Goal: Task Accomplishment & Management: Manage account settings

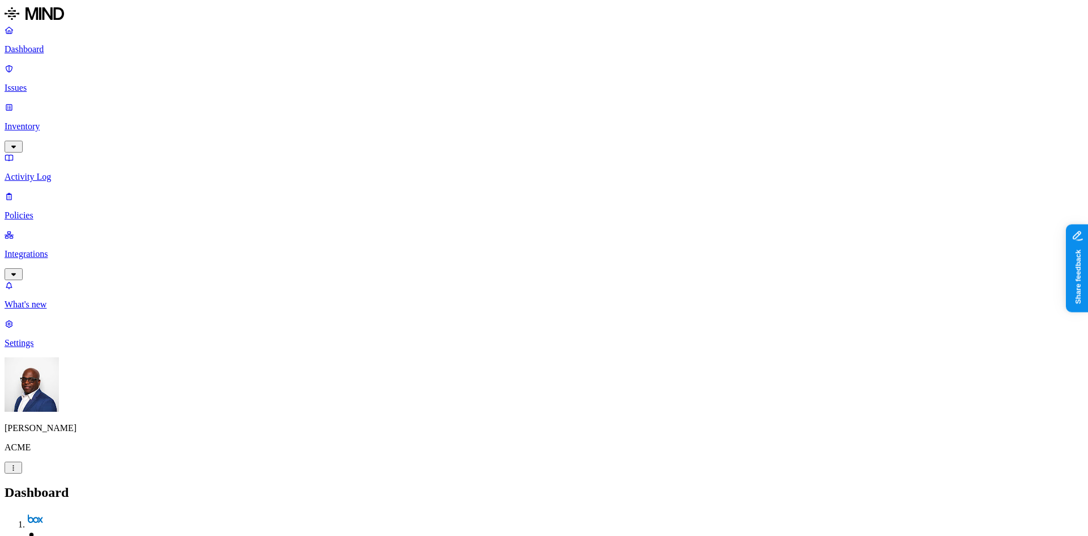
click at [33, 83] on p "Issues" at bounding box center [544, 88] width 1079 height 10
click at [66, 515] on span "Exposure" at bounding box center [51, 519] width 32 height 9
click at [35, 121] on p "Inventory" at bounding box center [544, 126] width 1079 height 10
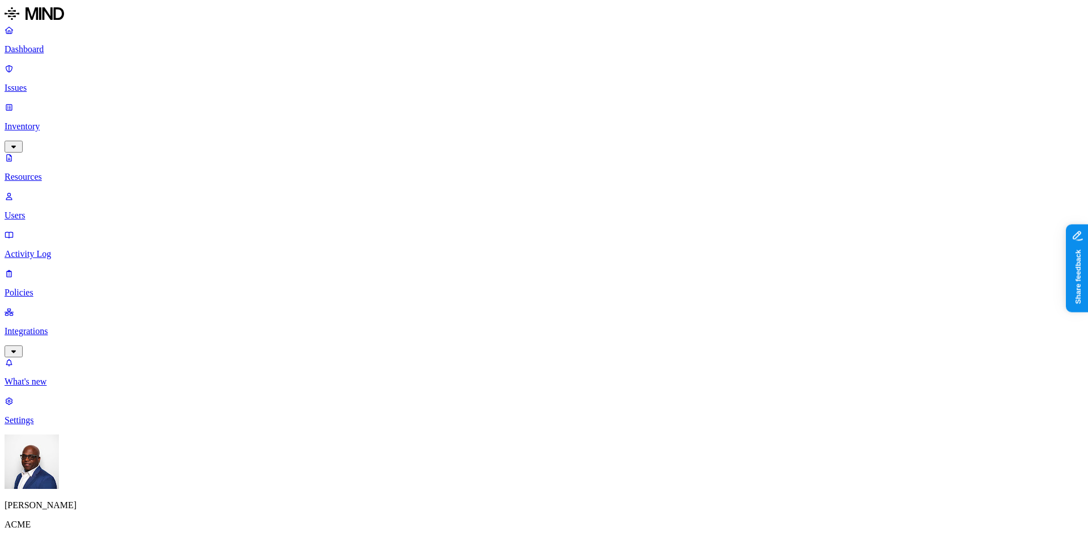
click at [36, 83] on p "Issues" at bounding box center [544, 88] width 1079 height 10
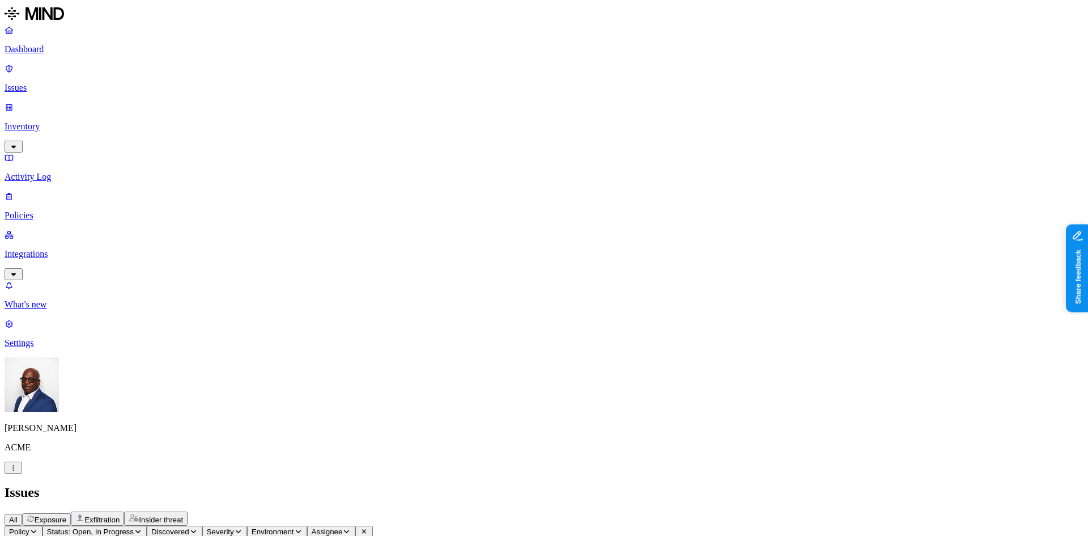
click at [37, 52] on p "Dashboard" at bounding box center [544, 49] width 1079 height 10
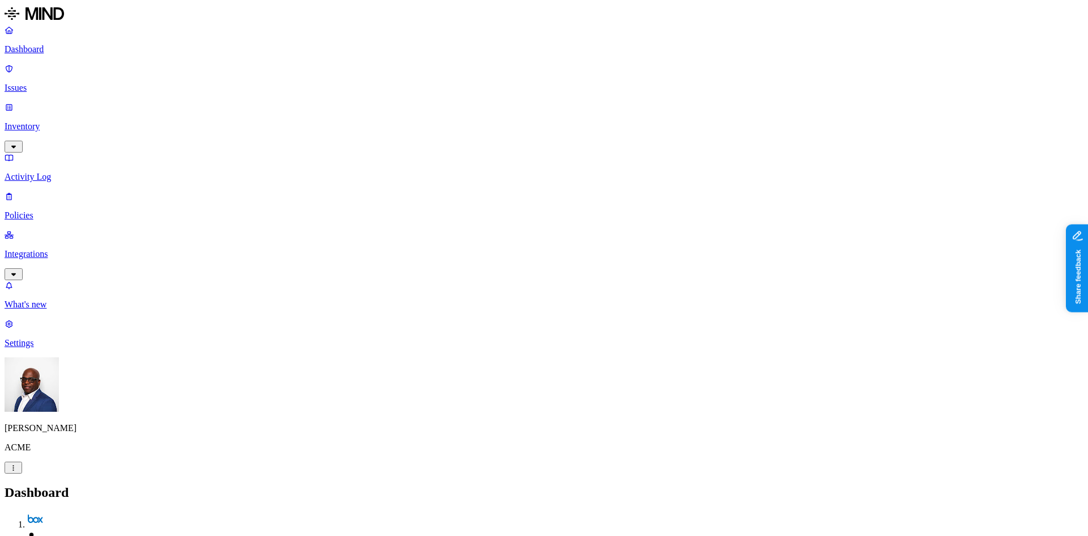
scroll to position [44, 0]
click at [57, 249] on p "Integrations" at bounding box center [544, 254] width 1079 height 10
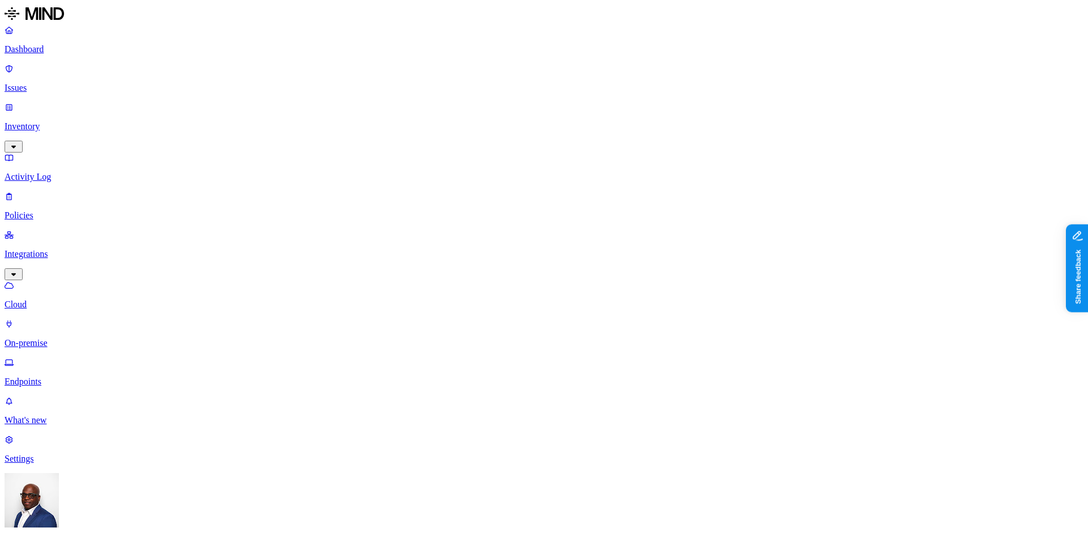
click at [52, 376] on p "Endpoints" at bounding box center [544, 381] width 1079 height 10
click at [44, 210] on p "Policies" at bounding box center [544, 215] width 1079 height 10
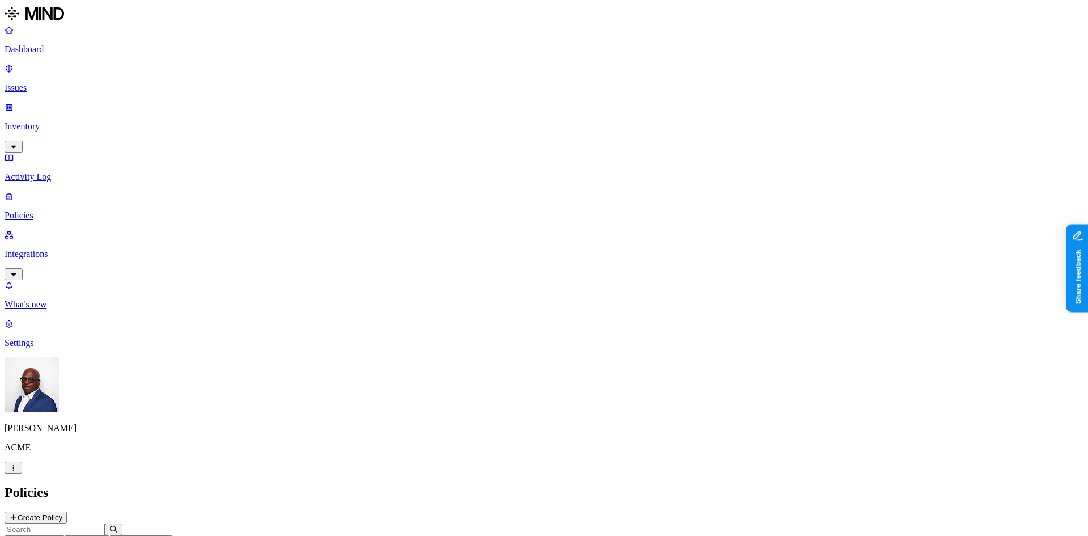
click at [67, 511] on button "Create Policy" at bounding box center [36, 517] width 62 height 12
click at [497, 287] on label "Classification" at bounding box center [484, 282] width 50 height 10
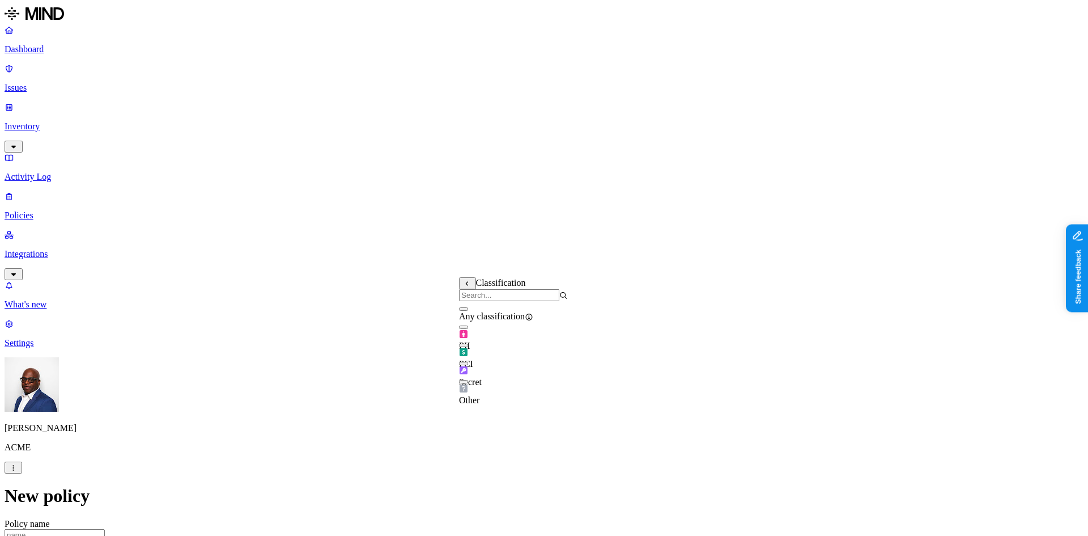
click at [468, 365] on button "button" at bounding box center [463, 363] width 9 height 3
click at [509, 355] on label "Web Domain" at bounding box center [493, 353] width 29 height 20
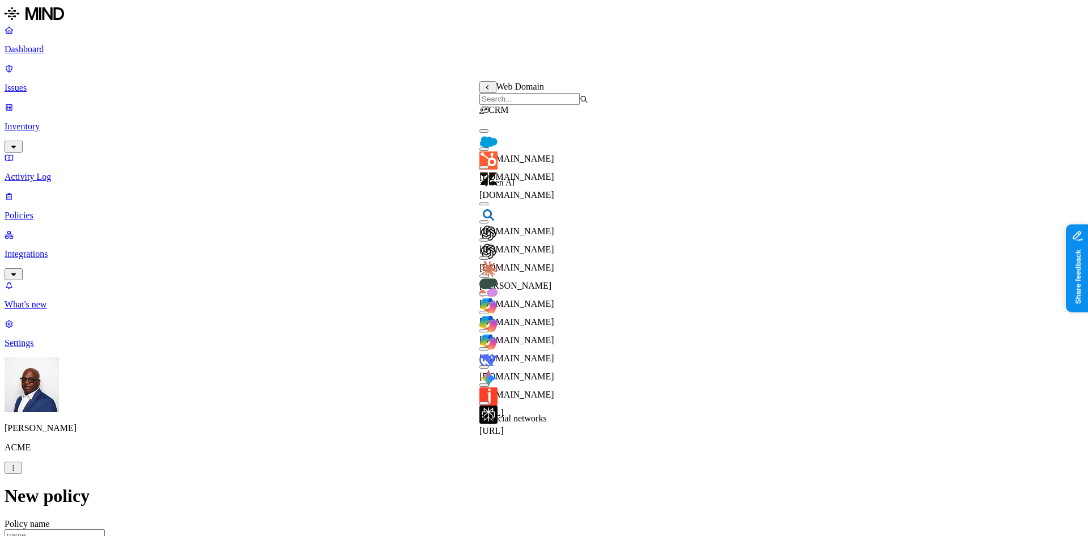
scroll to position [35, 0]
click at [489, 292] on button "button" at bounding box center [483, 293] width 9 height 3
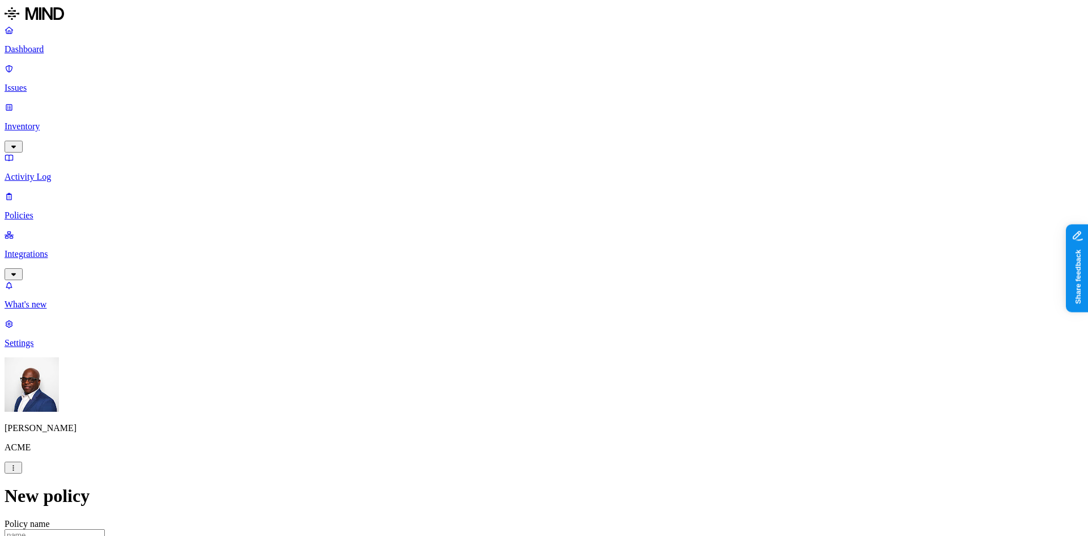
click at [509, 401] on label "Web Domain" at bounding box center [493, 400] width 29 height 20
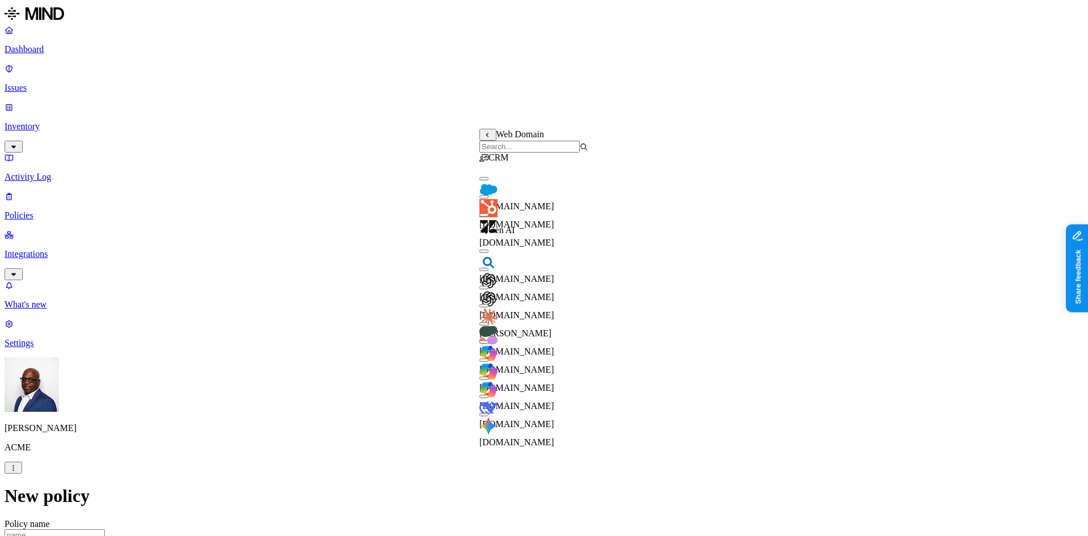
click at [489, 289] on button "button" at bounding box center [483, 287] width 9 height 3
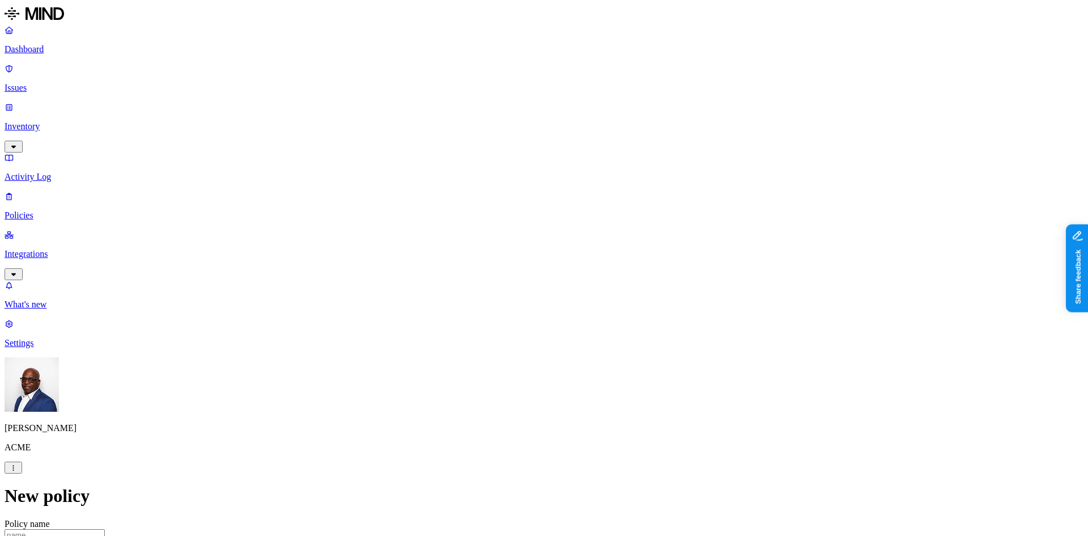
click at [504, 484] on label "Departments" at bounding box center [495, 479] width 46 height 10
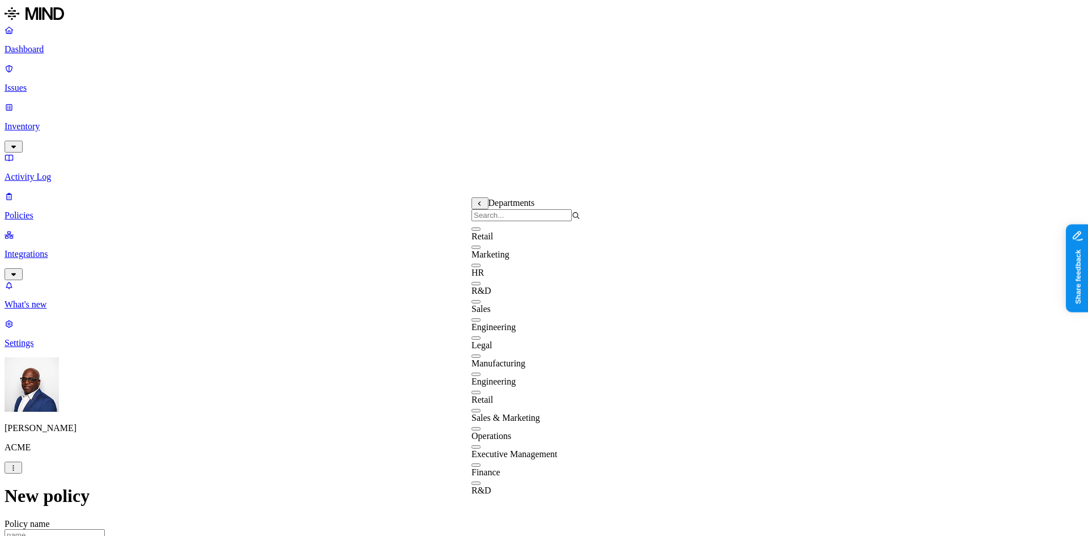
click at [481, 321] on button "button" at bounding box center [476, 319] width 9 height 3
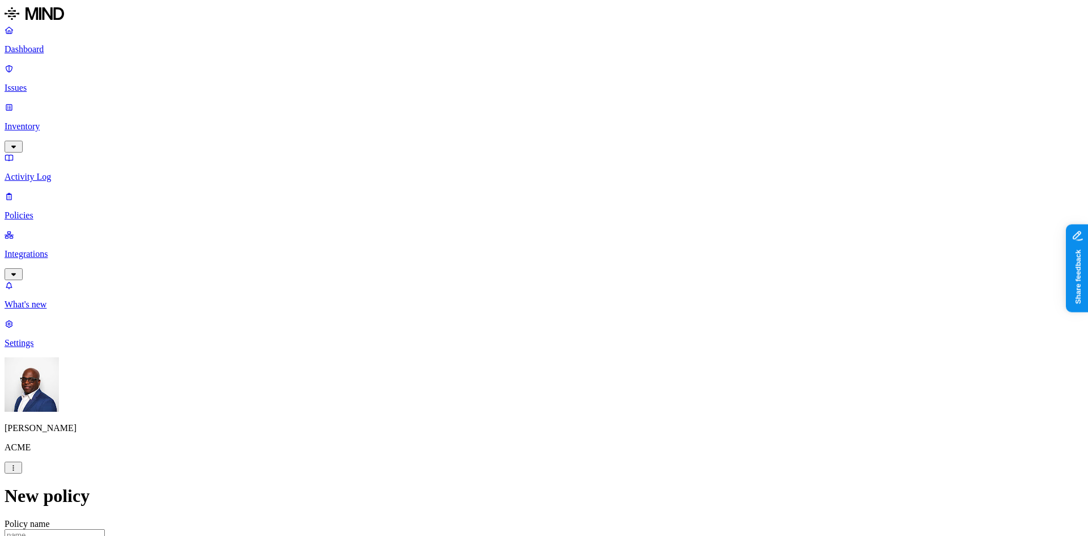
scroll to position [510, 0]
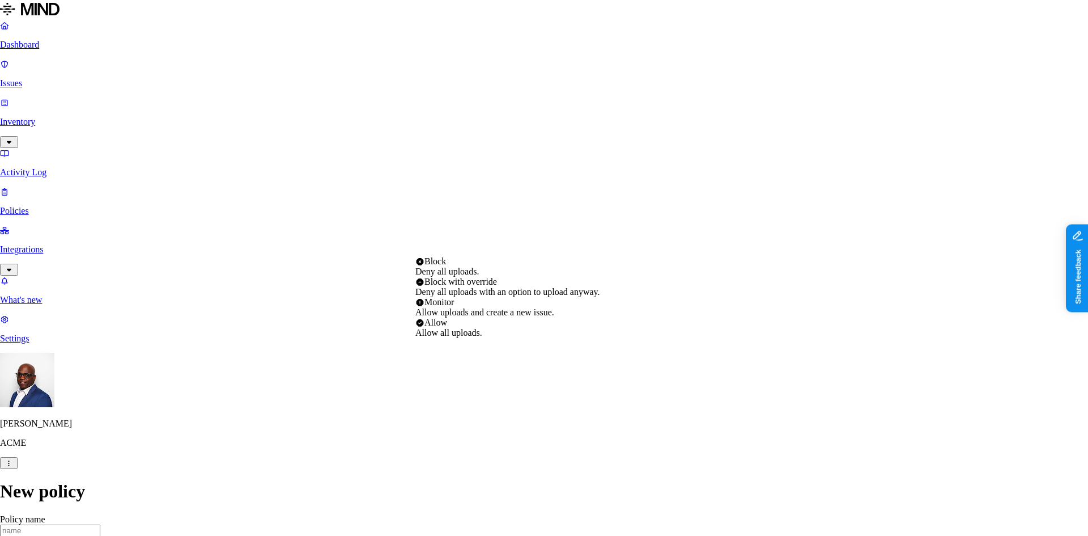
select select "1"
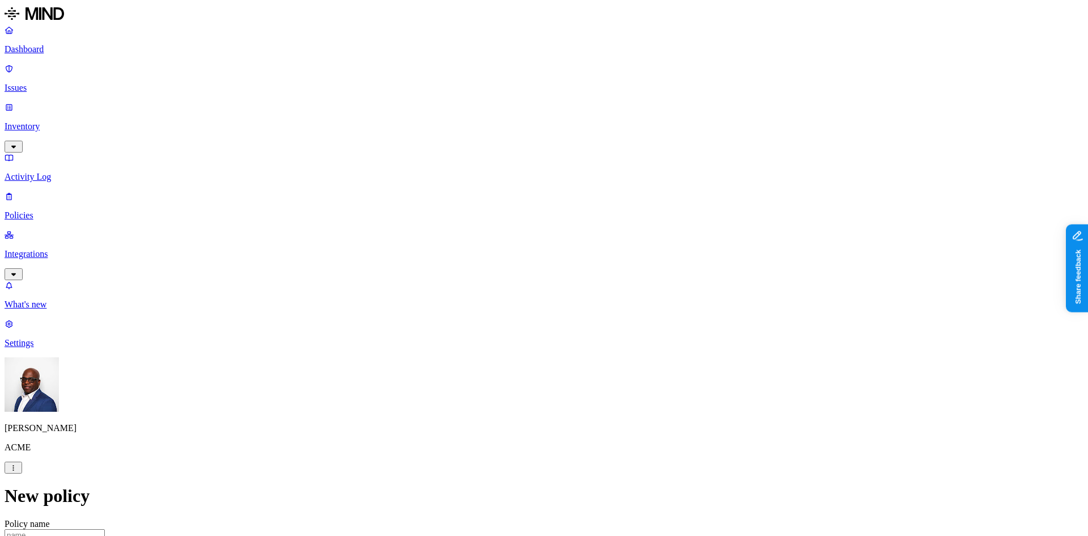
scroll to position [57, 0]
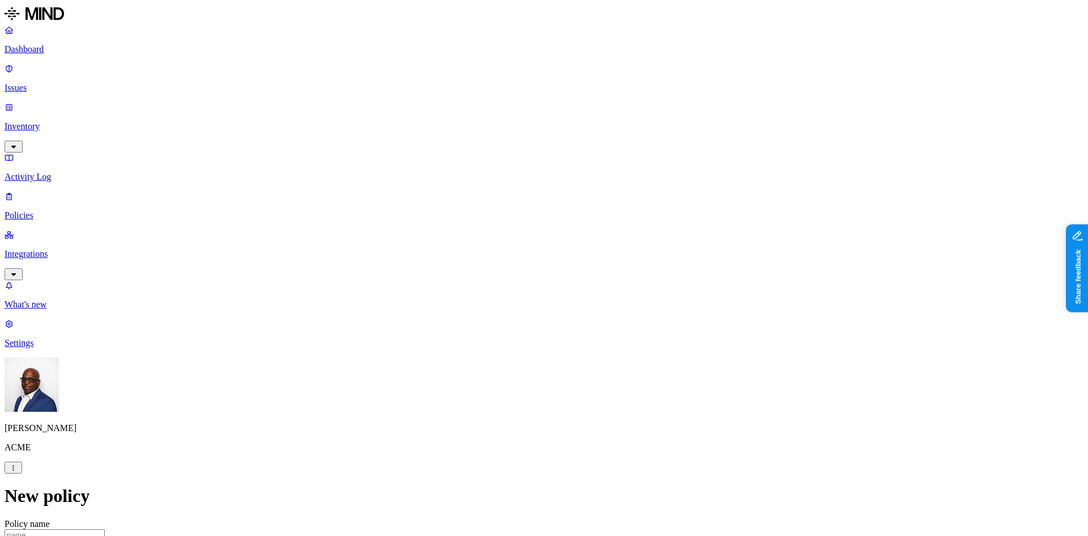
scroll to position [283, 0]
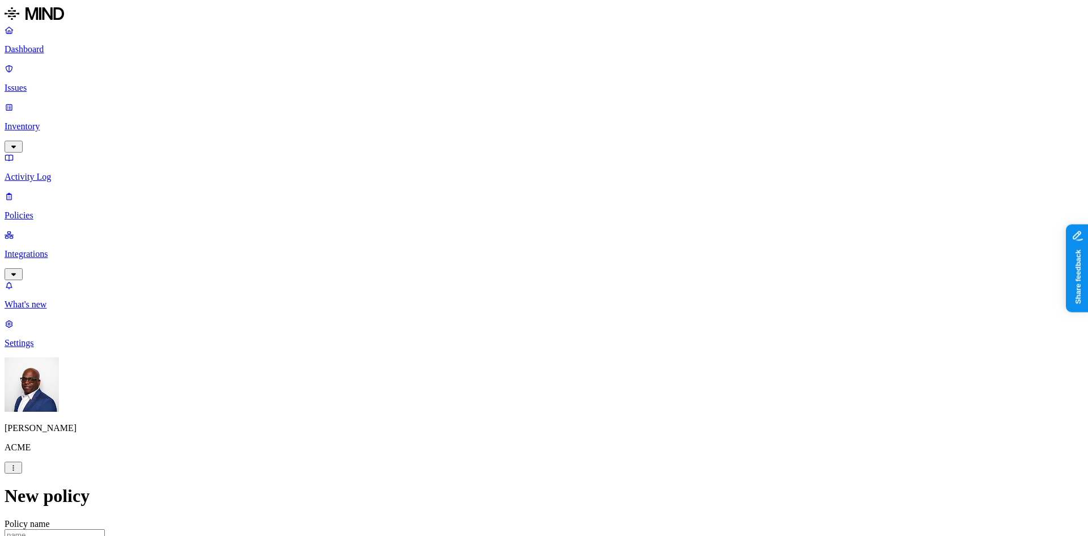
scroll to position [0, 0]
click at [57, 249] on p "Integrations" at bounding box center [544, 254] width 1079 height 10
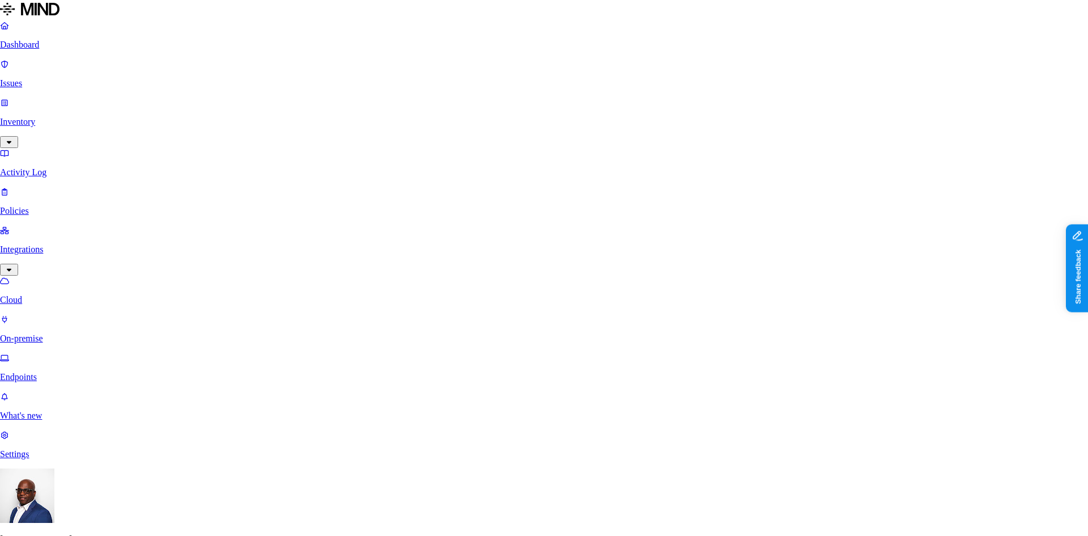
scroll to position [170, 0]
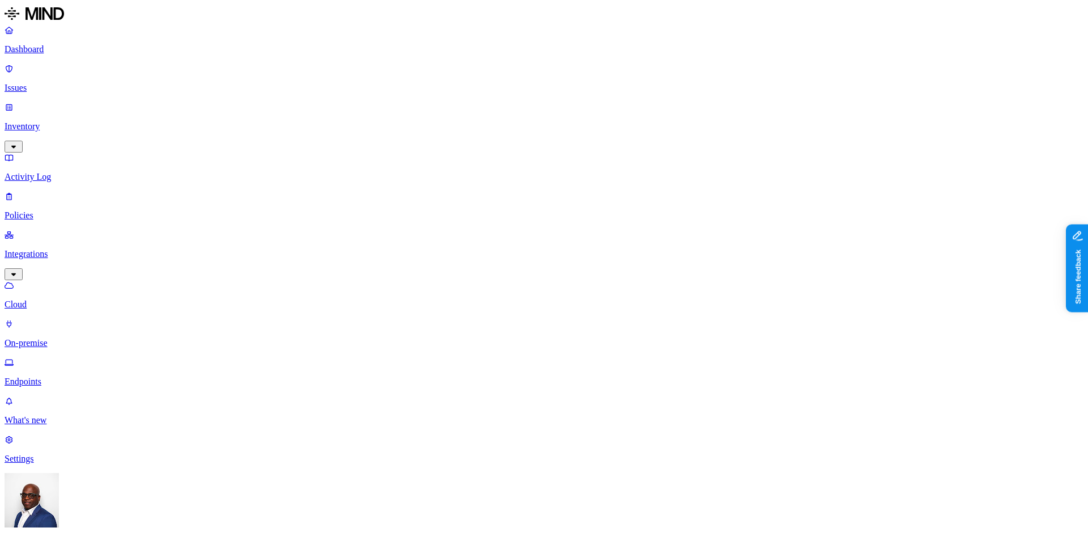
click at [46, 376] on p "Endpoints" at bounding box center [544, 381] width 1079 height 10
click at [65, 338] on p "On-premise" at bounding box center [544, 343] width 1079 height 10
click at [61, 376] on p "Endpoints" at bounding box center [544, 381] width 1079 height 10
click at [52, 338] on p "On-premise" at bounding box center [544, 343] width 1079 height 10
click at [54, 299] on p "Cloud" at bounding box center [544, 304] width 1079 height 10
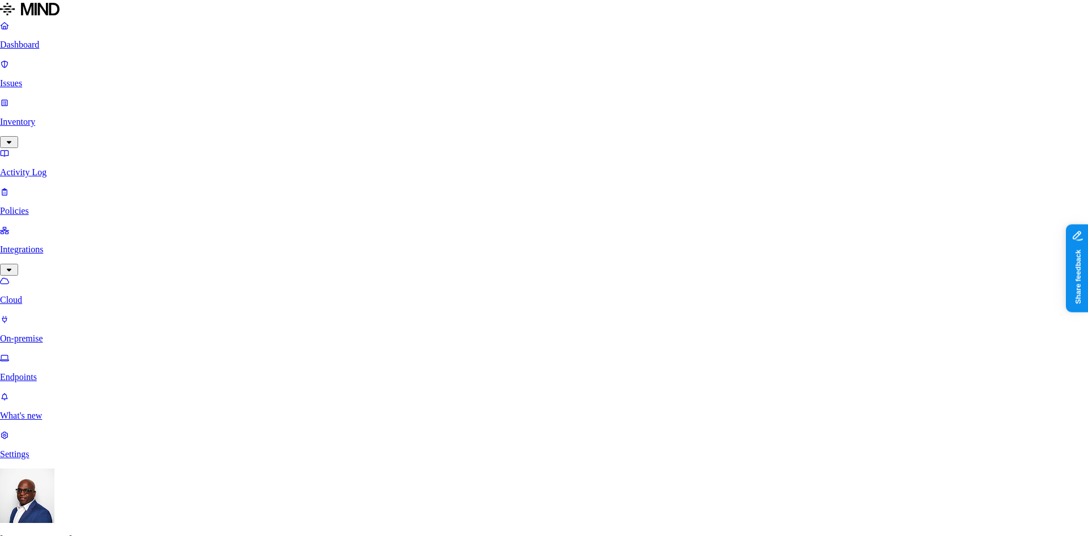
drag, startPoint x: 829, startPoint y: 78, endPoint x: 831, endPoint y: 73, distance: 6.1
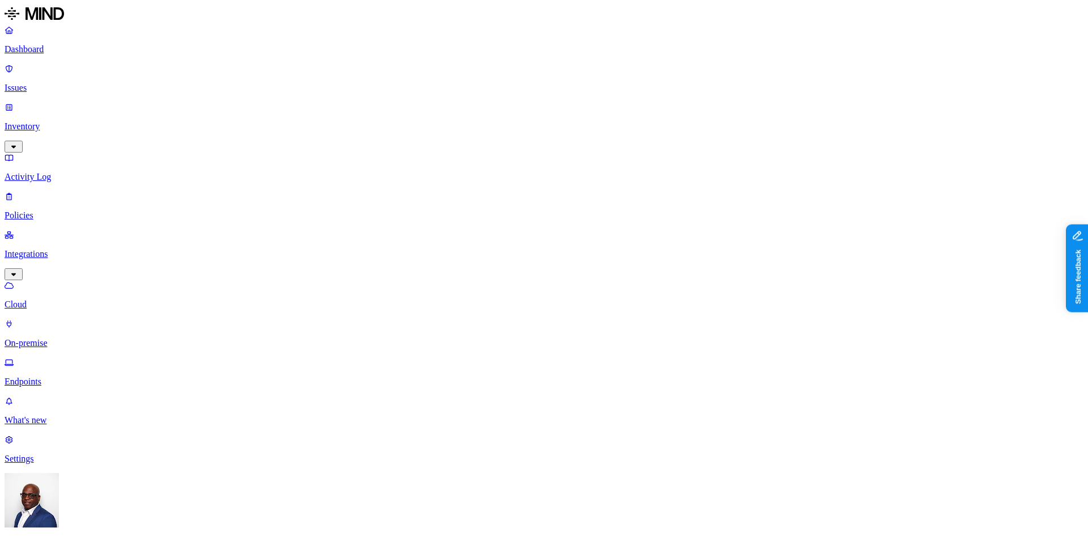
click at [51, 376] on p "Endpoints" at bounding box center [544, 381] width 1079 height 10
click at [51, 299] on p "Cloud" at bounding box center [544, 304] width 1079 height 10
click at [49, 210] on p "Policies" at bounding box center [544, 215] width 1079 height 10
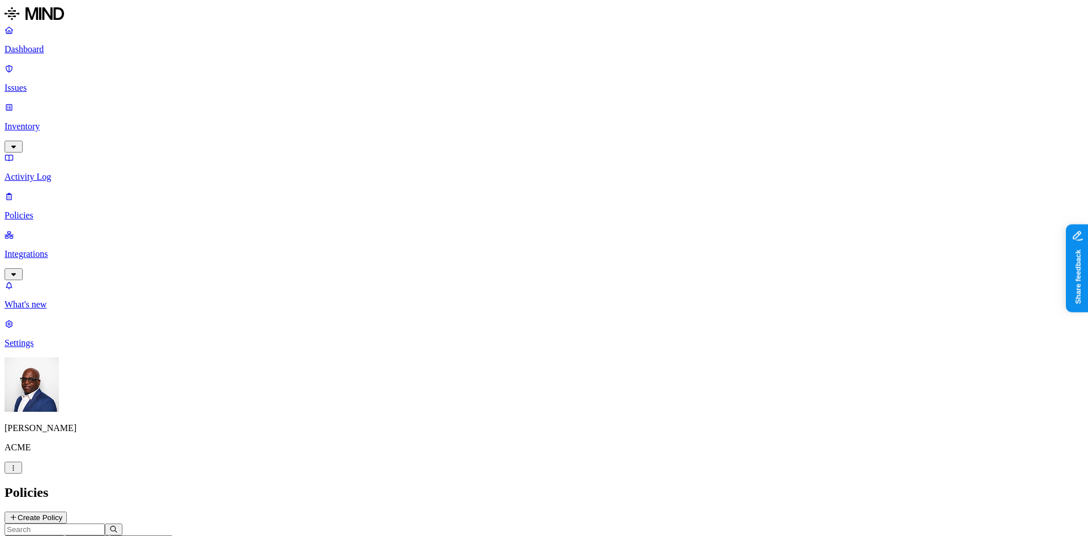
click at [54, 210] on p "Policies" at bounding box center [544, 215] width 1079 height 10
click at [62, 50] on p "Dashboard" at bounding box center [544, 49] width 1079 height 10
click at [44, 48] on p "Dashboard" at bounding box center [544, 49] width 1079 height 10
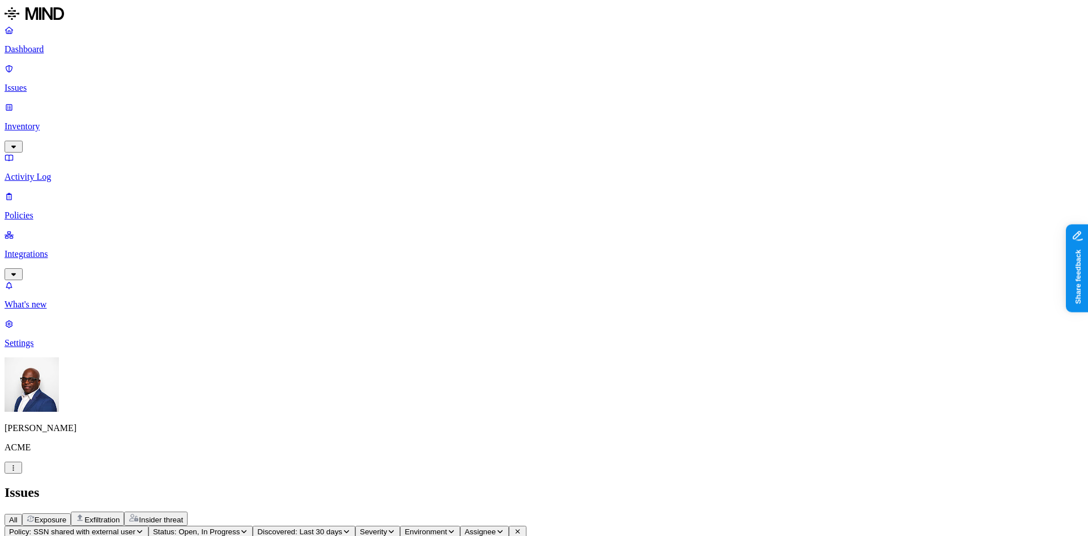
click at [66, 515] on span "Exposure" at bounding box center [51, 519] width 32 height 9
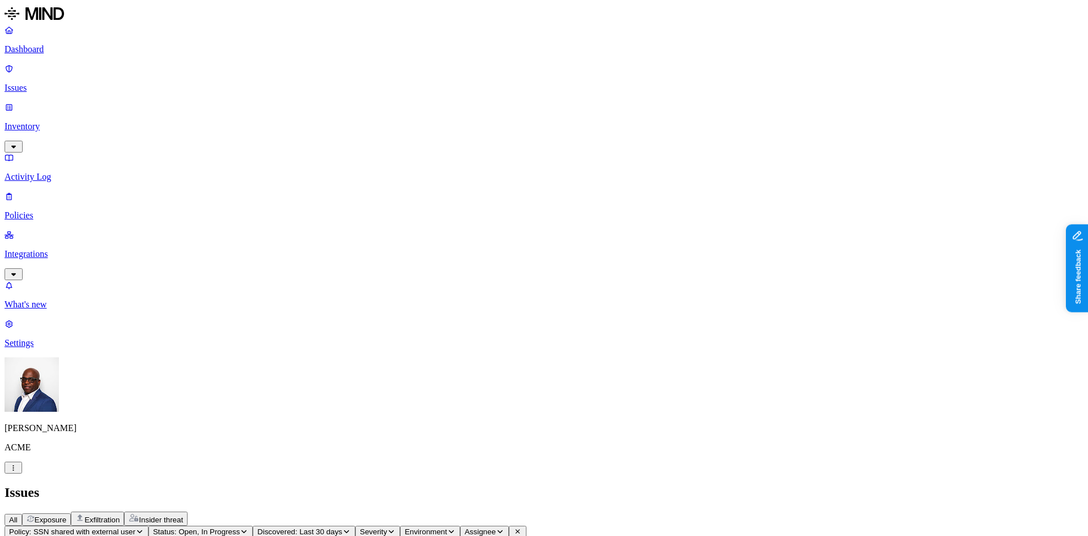
click at [44, 249] on p "Integrations" at bounding box center [544, 254] width 1079 height 10
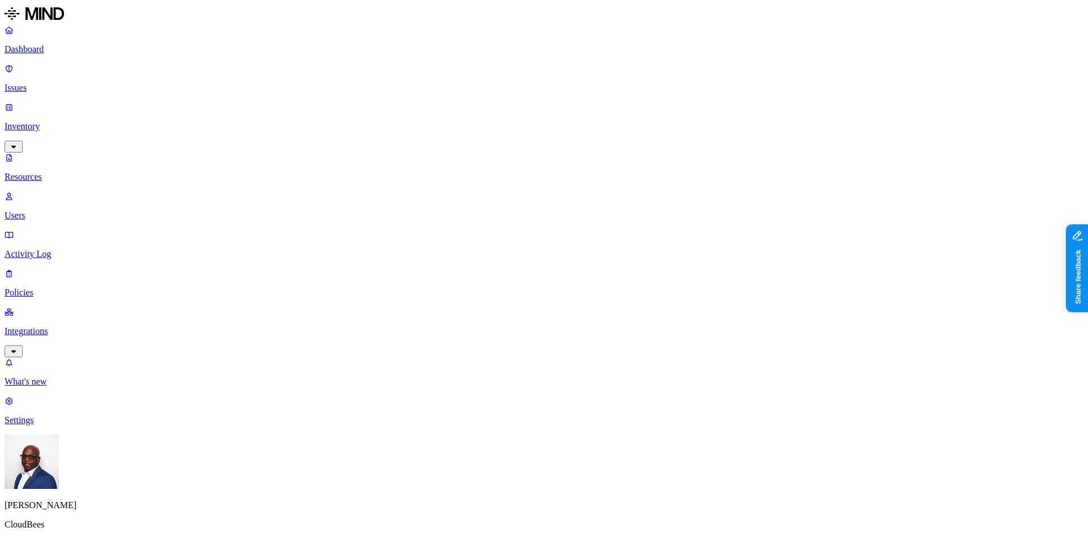
click at [56, 172] on p "Resources" at bounding box center [544, 177] width 1079 height 10
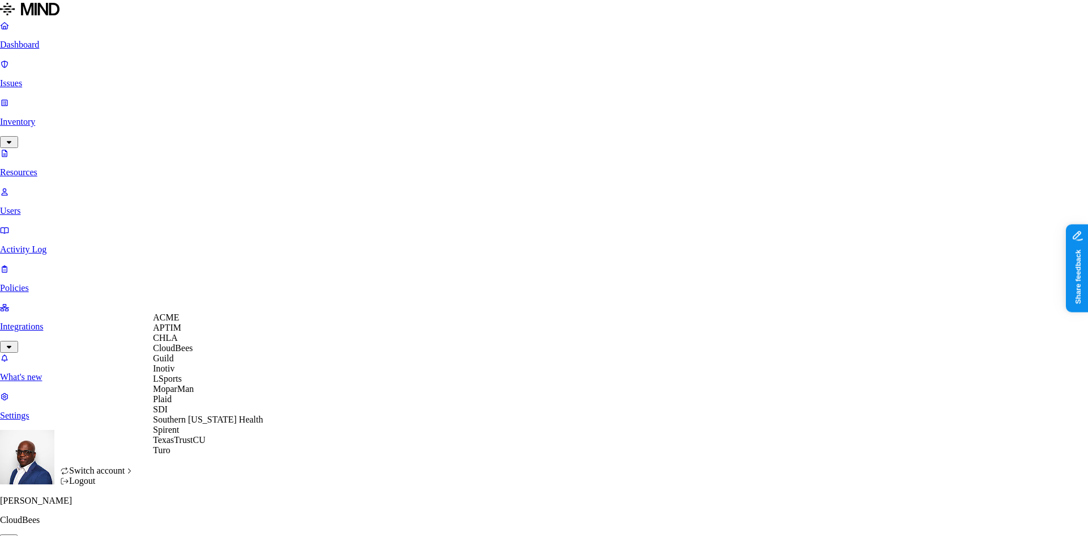
click at [189, 322] on div "ACME" at bounding box center [208, 317] width 110 height 10
click at [13, 535] on icon "button" at bounding box center [9, 540] width 9 height 7
click at [175, 321] on span "ACME" at bounding box center [166, 317] width 26 height 10
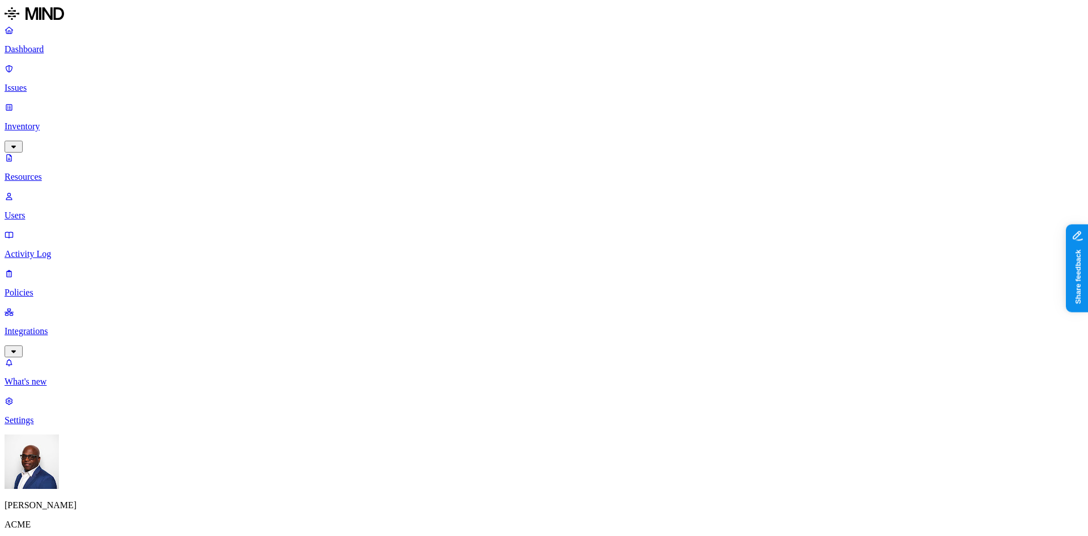
click at [338, 109] on div "PCI" at bounding box center [338, 125] width 0 height 32
click at [338, 63] on button "button" at bounding box center [342, 64] width 9 height 3
click at [338, 150] on button "button" at bounding box center [342, 151] width 9 height 3
